Goal: Task Accomplishment & Management: Complete application form

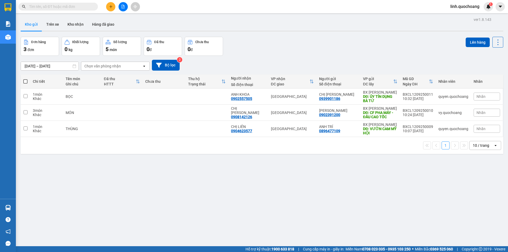
click at [111, 7] on icon "plus" at bounding box center [111, 6] width 0 height 3
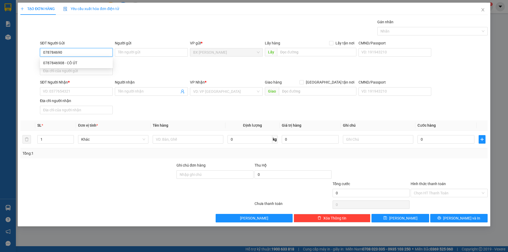
type input "0787846908"
drag, startPoint x: 79, startPoint y: 64, endPoint x: 81, endPoint y: 79, distance: 15.3
click at [79, 65] on div "0787846908 - CÔ ÚT" at bounding box center [76, 63] width 66 height 6
type input "CÔ ÚT"
type input "0787846908"
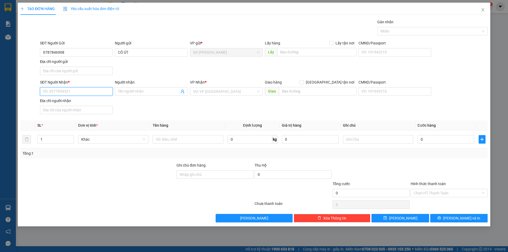
drag, startPoint x: 89, startPoint y: 93, endPoint x: 92, endPoint y: 94, distance: 3.2
click at [89, 92] on input "SĐT Người Nhận *" at bounding box center [76, 91] width 73 height 8
type input "0909489126"
click at [64, 101] on div "0909489126 - CHỊ HẠNH" at bounding box center [76, 102] width 66 height 6
type input "CHỊ HẠNH"
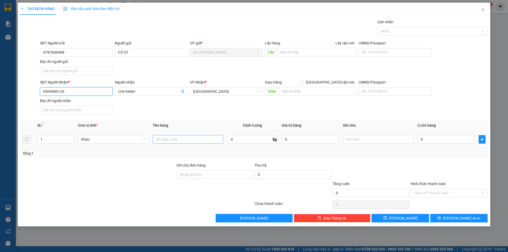
type input "0909489126"
click at [196, 136] on input "text" at bounding box center [188, 139] width 70 height 8
type input "BÁN CHẬU CÁI SẬY"
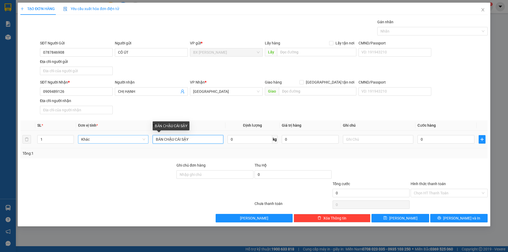
drag, startPoint x: 194, startPoint y: 140, endPoint x: 114, endPoint y: 138, distance: 80.0
click at [116, 138] on tr "1 Khác BÁN CHẬU CÁI SẬY 0 kg 0 0" at bounding box center [253, 140] width 467 height 18
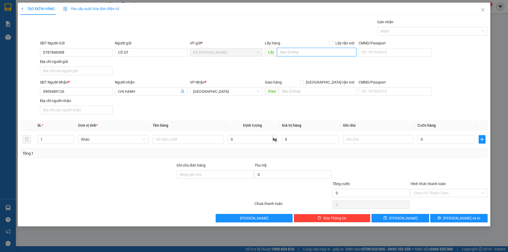
click at [309, 53] on input "text" at bounding box center [316, 52] width 79 height 8
paste input "BÁN CHẬU CÁI SẬY"
type input "BÁN CHẬU CÁI SẬY"
click at [184, 139] on input "text" at bounding box center [188, 139] width 70 height 8
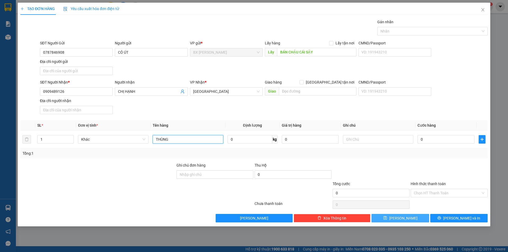
type input "THÙNG"
click at [412, 219] on button "[PERSON_NAME]" at bounding box center [400, 218] width 57 height 8
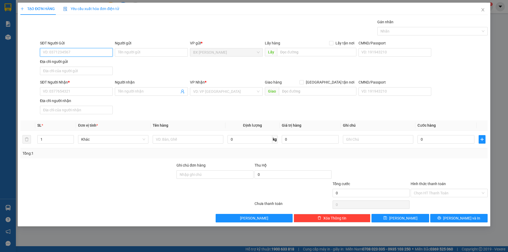
drag, startPoint x: 80, startPoint y: 50, endPoint x: 84, endPoint y: 51, distance: 4.3
click at [80, 50] on input "SĐT Người Gửi" at bounding box center [76, 52] width 73 height 8
type input "0787846908"
click at [96, 63] on div "0787846908 - CÔ ÚT" at bounding box center [76, 63] width 66 height 6
type input "CÔ ÚT"
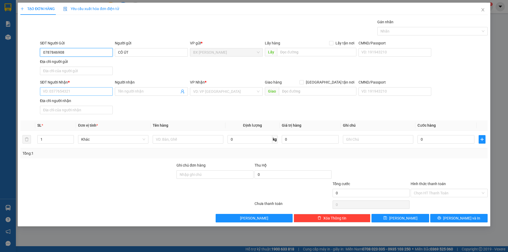
type input "0787846908"
click at [99, 92] on input "SĐT Người Nhận *" at bounding box center [76, 91] width 73 height 8
click at [103, 101] on div "0909489126 - CHỊ HẠNH" at bounding box center [76, 102] width 66 height 6
type input "0909489126"
type input "CHỊ HẠNH"
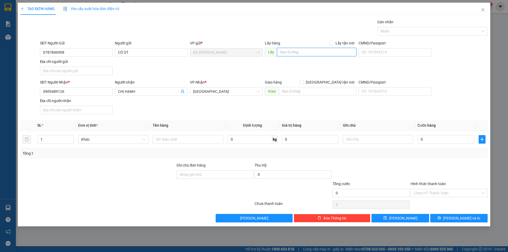
click at [295, 49] on input "text" at bounding box center [316, 52] width 79 height 8
type input "BÁN CHẬU CÁI SẬY"
click at [164, 140] on input "text" at bounding box center [188, 139] width 70 height 8
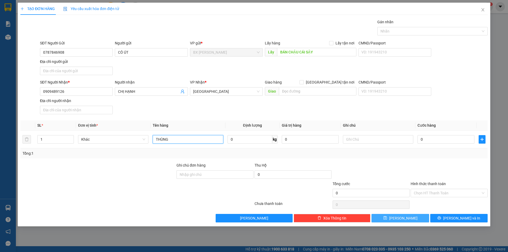
type input "THÙNG"
click at [421, 216] on button "[PERSON_NAME]" at bounding box center [400, 218] width 57 height 8
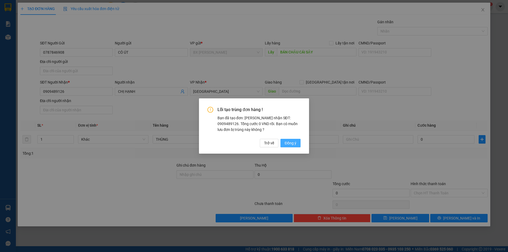
click at [294, 141] on span "Đồng ý" at bounding box center [291, 143] width 12 height 6
